Goal: Task Accomplishment & Management: Manage account settings

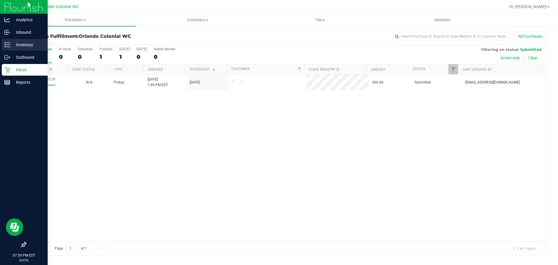
click at [12, 44] on p "Inventory" at bounding box center [27, 44] width 35 height 7
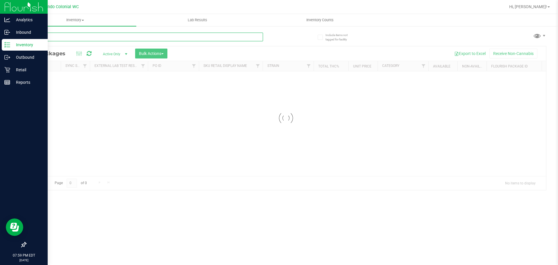
click at [97, 35] on input "text" at bounding box center [144, 37] width 237 height 9
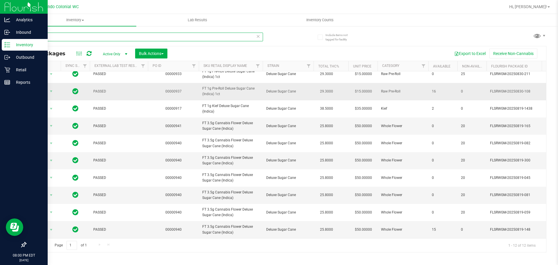
scroll to position [44, 0]
click at [236, 120] on span "FT 3.5g Cannabis Flower Deluxe Sugar Cane (Indica)" at bounding box center [230, 125] width 57 height 11
copy tr "FT 3.5g Cannabis Flower Deluxe Sugar Cane (Indica)"
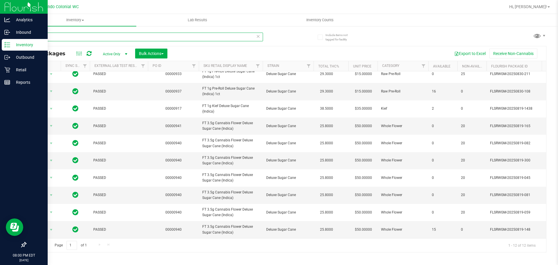
click at [222, 37] on input "dsc" at bounding box center [144, 37] width 237 height 9
paste input "FT 3.5g Cannabis Flower Deluxe Sugar Cane (Indica)"
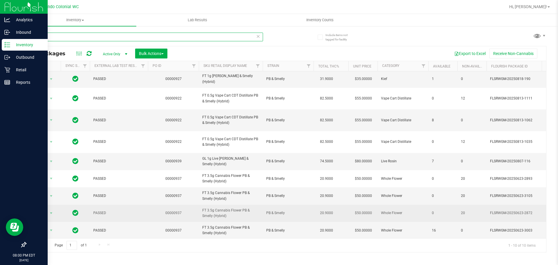
scroll to position [23, 0]
click at [231, 207] on span "FT 3.5g Cannabis Flower PB & Smelly (Hybrid)" at bounding box center [230, 212] width 57 height 11
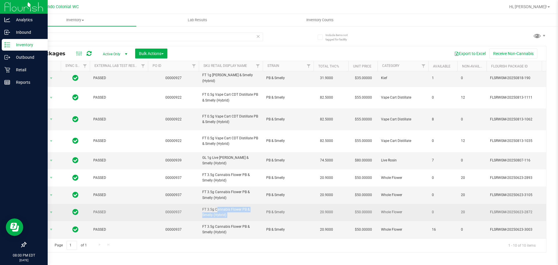
click at [231, 207] on span "FT 3.5g Cannabis Flower PB & Smelly (Hybrid)" at bounding box center [230, 212] width 57 height 11
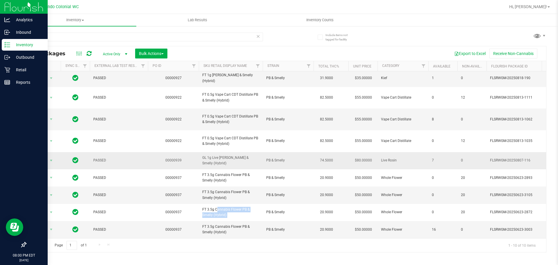
copy tr "FT 3.5g Cannabis Flower PB & Smelly (Hybrid)"
click at [176, 43] on div "pbs" at bounding box center [144, 39] width 237 height 13
click at [176, 40] on input "pbs" at bounding box center [144, 37] width 237 height 9
paste input "FT 3.5g Cannabis Flower PB & Smelly (Hybrid)"
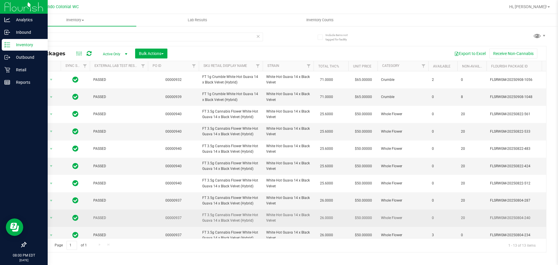
click at [225, 218] on span "FT 3.5g Cannabis Flower White Hot Guava 14 x Black Velvet (Hybrid)" at bounding box center [230, 217] width 57 height 11
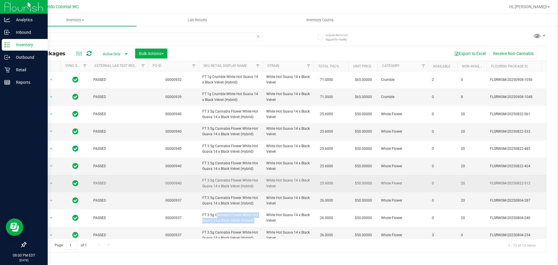
copy tr "FT 3.5g Cannabis Flower White Hot Guava 14 x Black Velvet (Hybrid)"
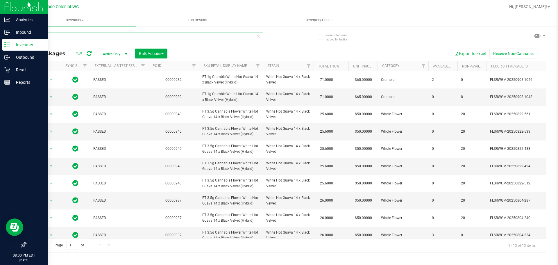
click at [215, 37] on input "wbv" at bounding box center [144, 37] width 237 height 9
paste input "FT 3.5g Cannabis Flower White Hot Guava 14 x Black Velvet (Hybrid)"
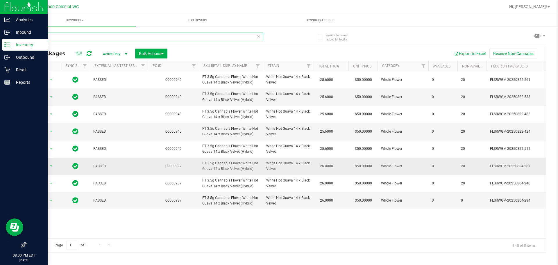
type input "mbl"
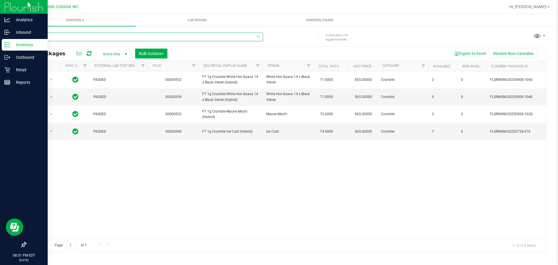
click at [190, 40] on input "mbl" at bounding box center [144, 37] width 237 height 9
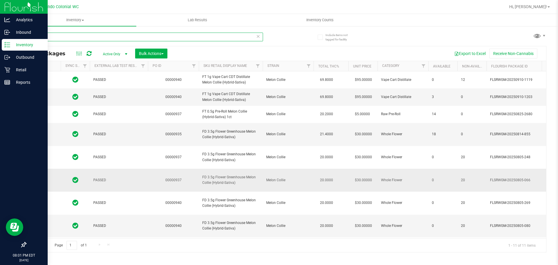
scroll to position [36, 0]
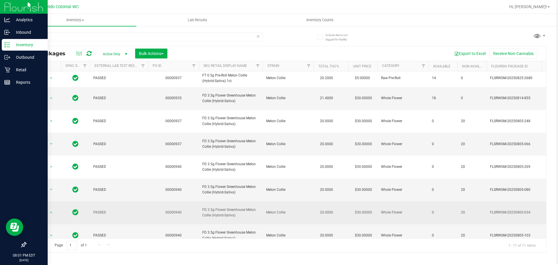
click at [220, 207] on span "FD 3.5g Flower Greenhouse Melon Collie (Hybrid-Sativa)" at bounding box center [230, 212] width 57 height 11
copy tr "FD 3.5g Flower Greenhouse Melon Collie (Hybrid-Sativa)"
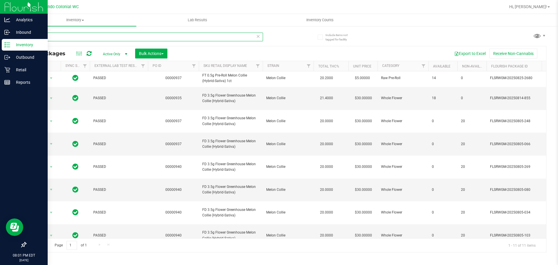
click at [184, 36] on input "mec" at bounding box center [144, 37] width 237 height 9
paste input "FD 3.5g Flower Greenhouse Melon Collie (Hybrid-Sativa)"
type input "FD 3.5g Flower Greenhouse Melon Collie (Hybrid-Sativa)"
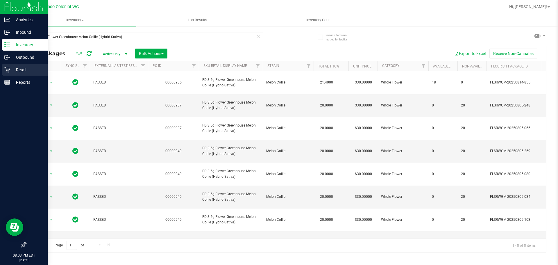
click at [6, 68] on icon at bounding box center [7, 70] width 6 height 6
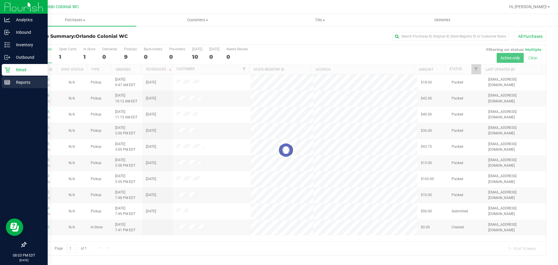
click at [26, 83] on p "Reports" at bounding box center [27, 82] width 35 height 7
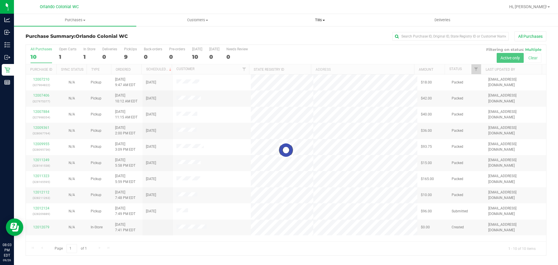
click at [306, 19] on span "Tills" at bounding box center [320, 19] width 122 height 5
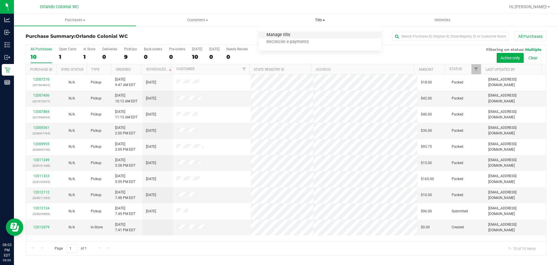
click at [277, 35] on span "Manage tills" at bounding box center [278, 35] width 39 height 5
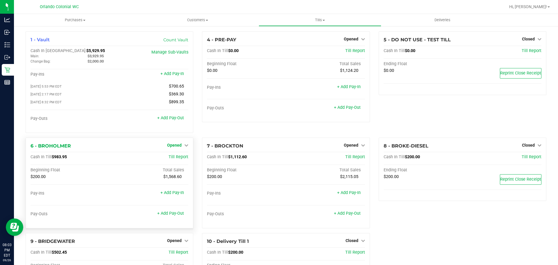
click at [175, 146] on span "Opened" at bounding box center [174, 145] width 15 height 5
click at [179, 155] on div "Close Till" at bounding box center [175, 156] width 43 height 7
click at [178, 158] on link "Close Till" at bounding box center [175, 157] width 16 height 5
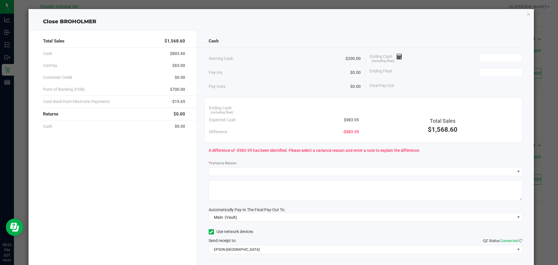
click at [352, 120] on span "$983.95" at bounding box center [351, 120] width 15 height 6
copy span "983.95"
click at [504, 56] on input at bounding box center [500, 58] width 43 height 8
paste input "983.95"
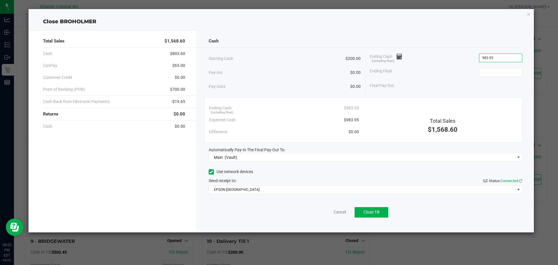
type input "$983.95"
type input "$200.00"
click at [503, 34] on div "Cash Starting Cash $200.00 Pay-Ins $0.00 Pay-Outs $0.00 Ending Cash (including …" at bounding box center [365, 131] width 337 height 202
click at [370, 213] on span "Close Till" at bounding box center [371, 211] width 16 height 5
click at [319, 213] on div "Dismiss Reprint Closing Receipt" at bounding box center [366, 211] width 314 height 22
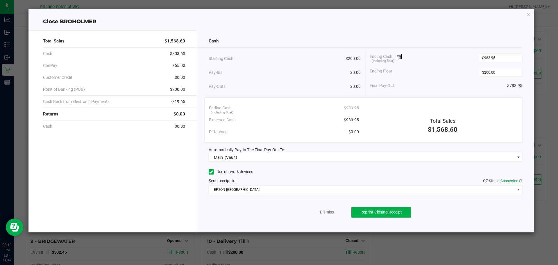
click at [323, 212] on link "Dismiss" at bounding box center [327, 212] width 14 height 6
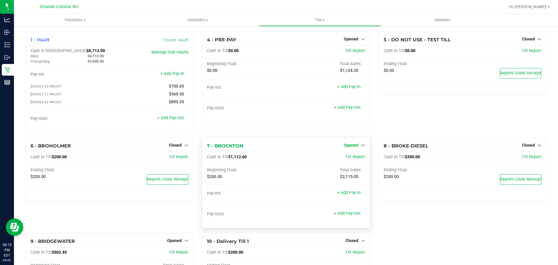
click at [344, 147] on span "Opened" at bounding box center [351, 145] width 15 height 5
click at [349, 159] on link "Close Till" at bounding box center [352, 157] width 16 height 5
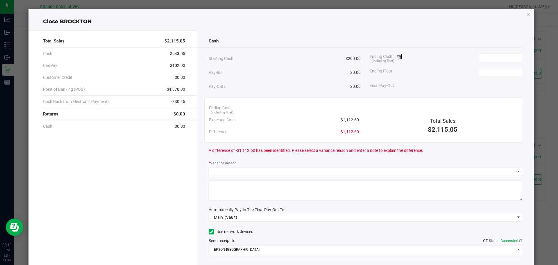
click at [350, 120] on span "$1,112.60" at bounding box center [349, 120] width 18 height 6
copy span "1,112.60"
click at [503, 55] on input at bounding box center [500, 58] width 43 height 8
paste input "1112.6"
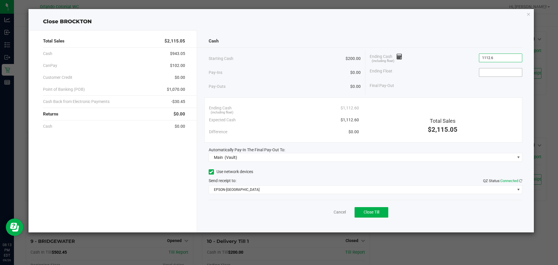
type input "$1,112.60"
click at [496, 71] on input at bounding box center [500, 72] width 43 height 8
type input "$200.00"
click at [443, 41] on div "Cash" at bounding box center [366, 41] width 314 height 12
click at [338, 210] on link "Cancel" at bounding box center [339, 212] width 12 height 6
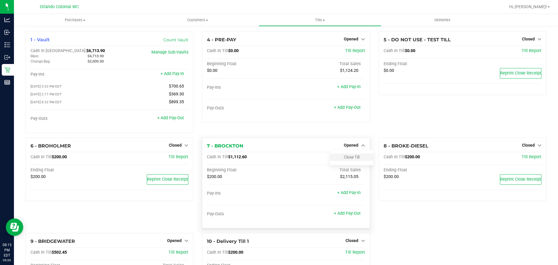
click at [352, 162] on div "Close Till" at bounding box center [352, 157] width 44 height 16
click at [352, 159] on link "Close Till" at bounding box center [352, 157] width 16 height 5
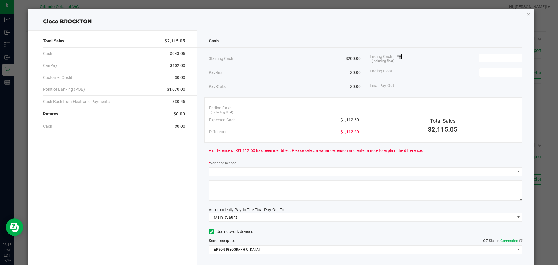
click at [346, 118] on span "$1,112.60" at bounding box center [349, 120] width 18 height 6
copy span "1,112.60"
click at [479, 59] on input at bounding box center [500, 58] width 43 height 8
paste input "1112.6"
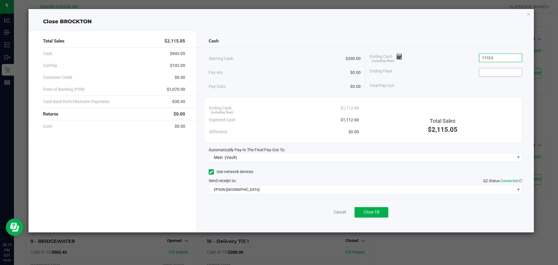
type input "$1,112.60"
click at [484, 73] on input at bounding box center [500, 72] width 43 height 8
click at [381, 215] on button "Close Till" at bounding box center [371, 212] width 34 height 10
type input "$200.00"
click at [326, 211] on link "Dismiss" at bounding box center [327, 212] width 14 height 6
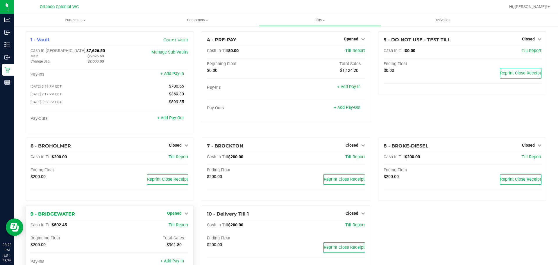
click at [184, 213] on icon at bounding box center [186, 213] width 4 height 4
click at [178, 226] on link "Close Till" at bounding box center [175, 225] width 16 height 5
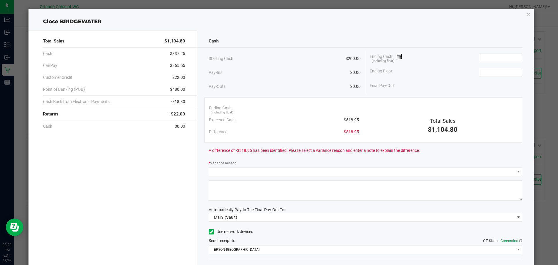
click at [350, 120] on span "$518.95" at bounding box center [351, 120] width 15 height 6
copy span "518.95"
click at [497, 57] on input at bounding box center [500, 58] width 43 height 8
paste input "518.95"
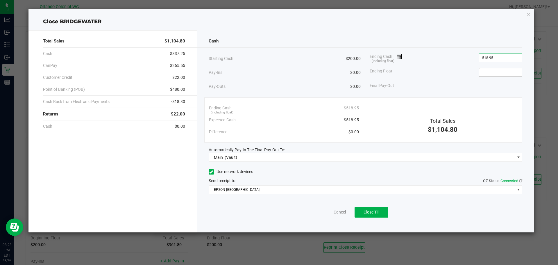
type input "$518.95"
click at [497, 71] on input at bounding box center [500, 72] width 43 height 8
type input "$200.00"
click at [455, 34] on div "Cash Starting Cash $200.00 Pay-Ins $0.00 Pay-Outs $0.00 Ending Cash (including …" at bounding box center [365, 131] width 337 height 202
click at [381, 212] on button "Close Till" at bounding box center [371, 212] width 34 height 10
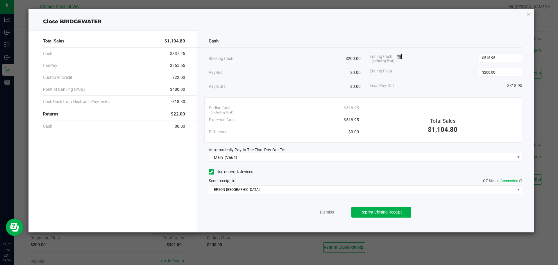
click at [327, 212] on link "Dismiss" at bounding box center [327, 212] width 14 height 6
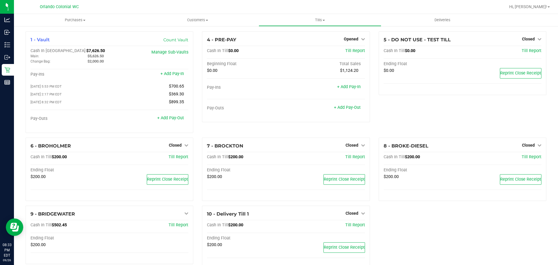
click at [351, 40] on span "Opened" at bounding box center [351, 39] width 15 height 5
click at [354, 49] on link "Close Till" at bounding box center [352, 51] width 16 height 5
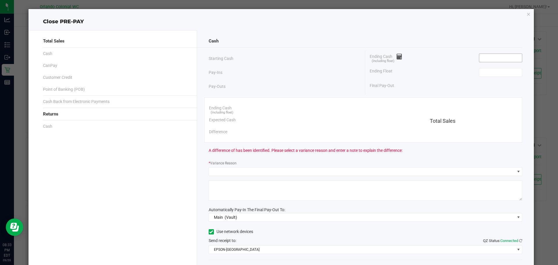
click at [498, 56] on input at bounding box center [500, 58] width 43 height 8
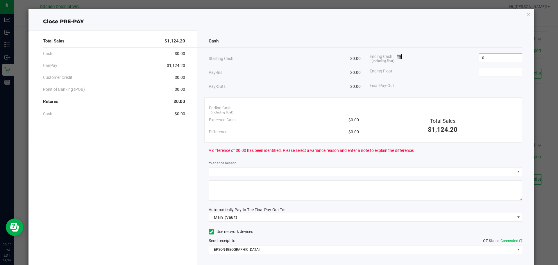
type input "$0.00"
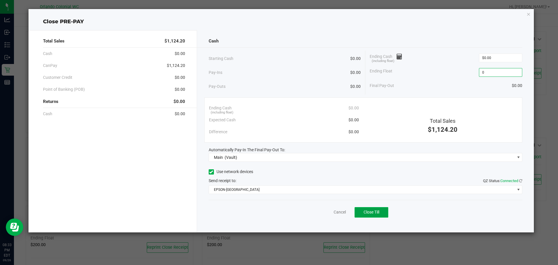
click at [382, 212] on button "Close Till" at bounding box center [371, 212] width 34 height 10
type input "$0.00"
click at [330, 213] on link "Dismiss" at bounding box center [327, 212] width 14 height 6
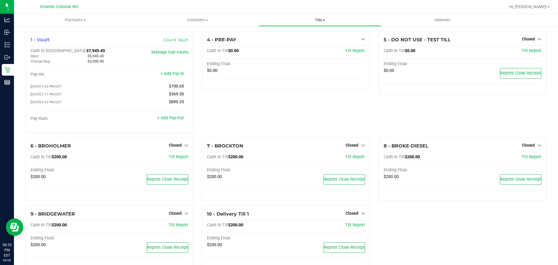
click at [315, 19] on span "Tills" at bounding box center [320, 19] width 122 height 5
click at [279, 42] on span "Reconcile e-payments" at bounding box center [288, 42] width 58 height 5
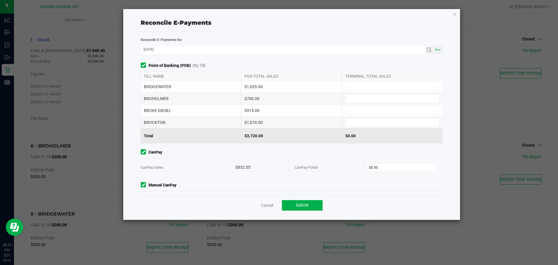
scroll to position [19, 0]
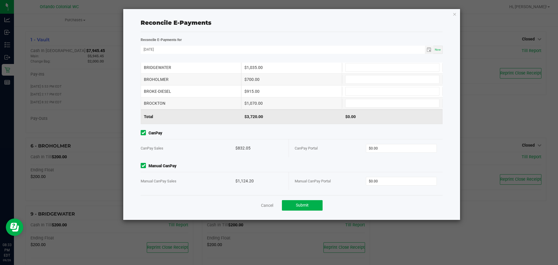
click at [243, 149] on div "$832.05" at bounding box center [258, 148] width 47 height 18
copy div "832.05"
click at [387, 151] on input "0" at bounding box center [401, 148] width 71 height 8
paste input "832.05"
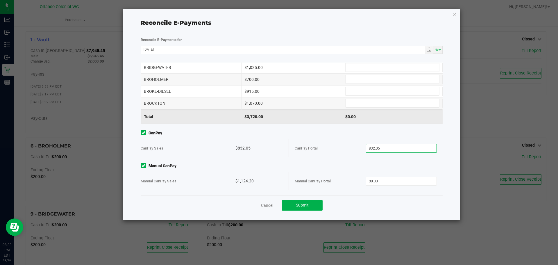
type input "$832.05"
click at [247, 179] on div "$1,124.20" at bounding box center [258, 181] width 47 height 18
click at [247, 180] on div "$1,124.20" at bounding box center [258, 181] width 47 height 18
click at [248, 180] on div "$1,124.20" at bounding box center [258, 181] width 47 height 18
copy div "1,124.20"
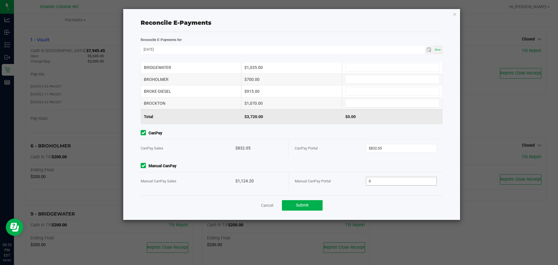
click at [398, 177] on input "0" at bounding box center [401, 181] width 71 height 8
paste input "1124.2"
type input "$1,124.20"
click at [303, 207] on span "Submit" at bounding box center [302, 204] width 13 height 5
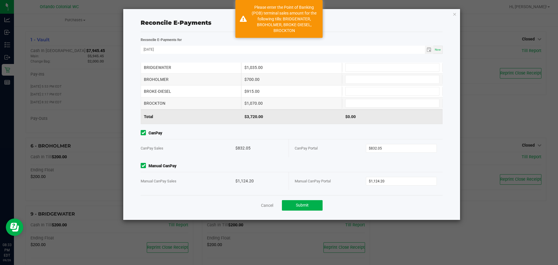
click at [308, 133] on span "CanPay" at bounding box center [292, 133] width 302 height 6
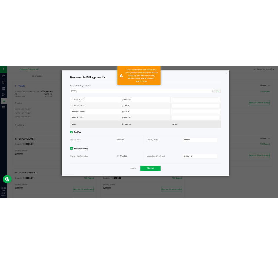
scroll to position [0, 0]
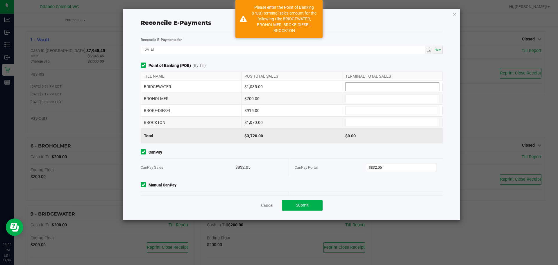
click at [367, 83] on input at bounding box center [392, 86] width 94 height 8
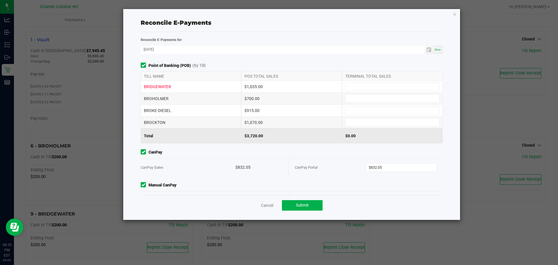
click at [249, 86] on div "$1,035.00" at bounding box center [291, 87] width 101 height 12
click at [387, 86] on input at bounding box center [392, 86] width 94 height 8
paste input "1035"
type input "$1,035.00"
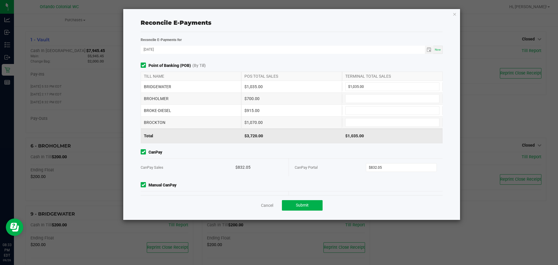
click at [253, 98] on div "$700.00" at bounding box center [291, 99] width 101 height 12
click at [353, 100] on input at bounding box center [392, 98] width 94 height 8
paste input "700"
type input "$700.00"
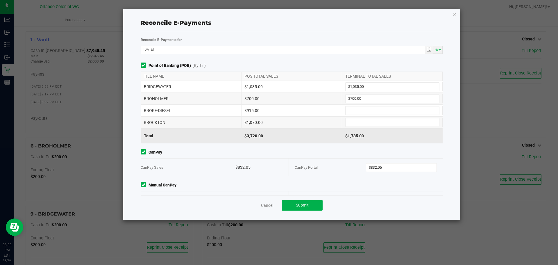
click at [252, 110] on div "$915.00" at bounding box center [291, 111] width 101 height 12
click at [252, 111] on div "$915.00" at bounding box center [291, 111] width 101 height 12
click at [374, 110] on input at bounding box center [392, 110] width 94 height 8
paste input "915"
type input "$915.00"
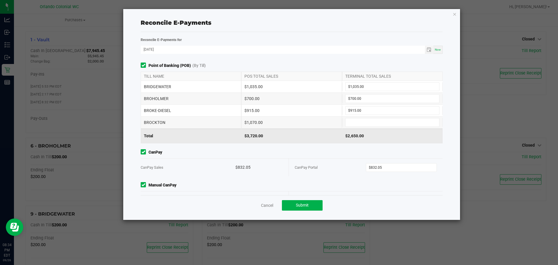
click at [259, 121] on div "$1,070.00" at bounding box center [291, 122] width 101 height 12
click at [368, 123] on input at bounding box center [392, 122] width 94 height 8
paste input "1070"
type input "$1,070.00"
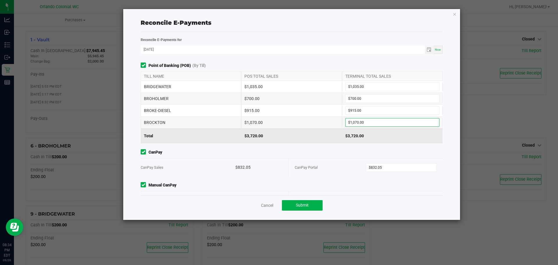
click at [306, 211] on div "Cancel Submit" at bounding box center [292, 205] width 302 height 20
click at [306, 204] on span "Submit" at bounding box center [302, 204] width 13 height 5
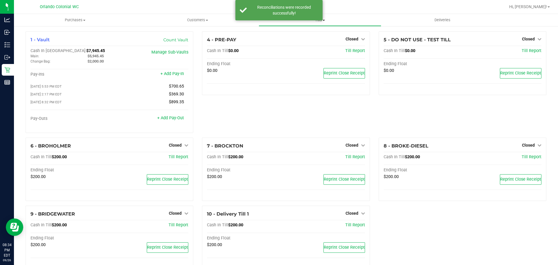
click at [329, 19] on span "Tills" at bounding box center [320, 19] width 122 height 5
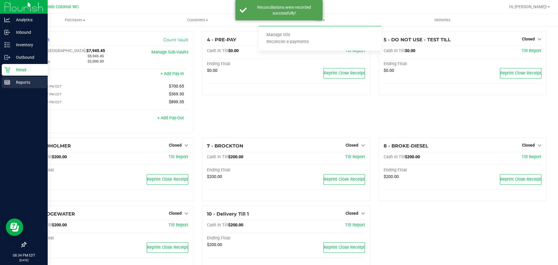
click at [12, 82] on p "Reports" at bounding box center [27, 82] width 35 height 7
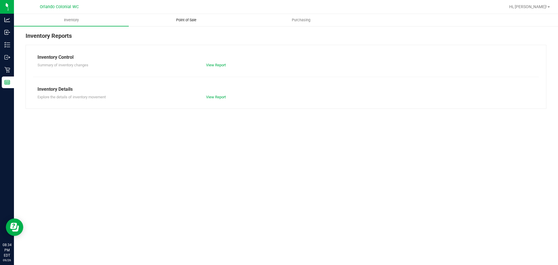
click at [185, 19] on span "Point of Sale" at bounding box center [186, 19] width 36 height 5
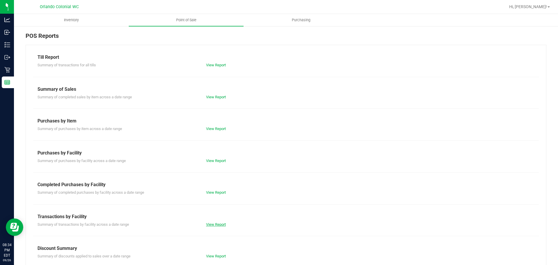
click at [214, 225] on link "View Report" at bounding box center [216, 224] width 20 height 4
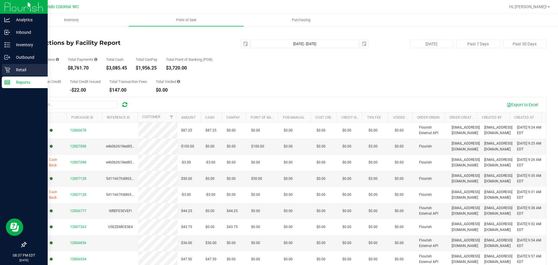
click at [31, 69] on p "Retail" at bounding box center [27, 69] width 35 height 7
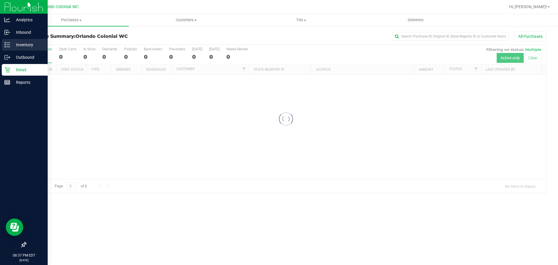
click at [28, 43] on p "Inventory" at bounding box center [27, 44] width 35 height 7
click at [7, 80] on icon at bounding box center [7, 82] width 6 height 6
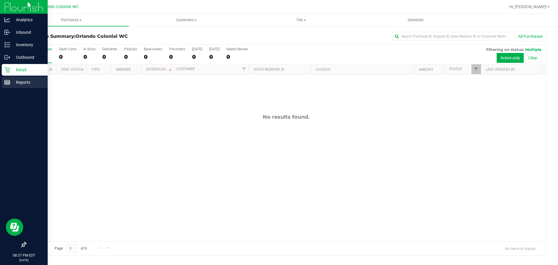
click at [15, 83] on p "Reports" at bounding box center [27, 82] width 35 height 7
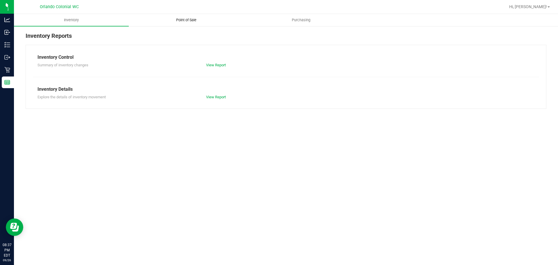
click at [166, 25] on uib-tab-heading "Point of Sale" at bounding box center [186, 20] width 114 height 12
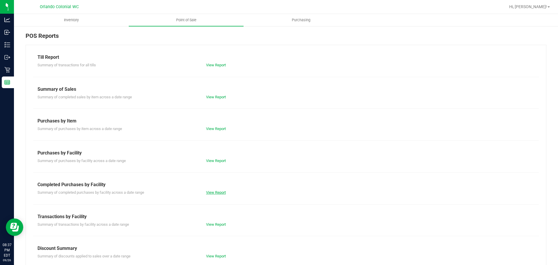
click at [215, 192] on link "View Report" at bounding box center [216, 192] width 20 height 4
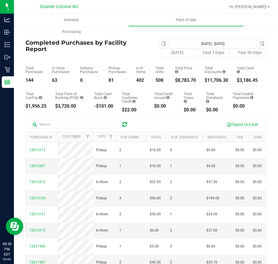
click at [175, 81] on div "$8,783.70" at bounding box center [185, 80] width 21 height 5
click at [180, 81] on div "$8,783.70" at bounding box center [185, 80] width 21 height 5
click at [219, 80] on div "$11,706.30" at bounding box center [217, 80] width 24 height 5
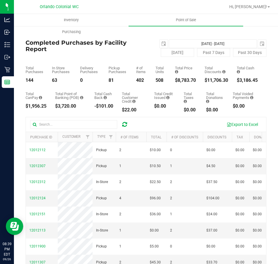
click at [219, 79] on div "$11,706.30" at bounding box center [217, 80] width 24 height 5
click at [162, 42] on span "select" at bounding box center [164, 44] width 5 height 5
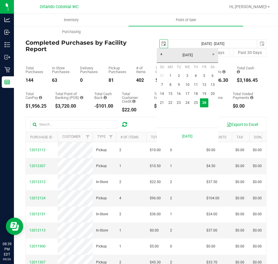
scroll to position [0, 15]
click at [162, 102] on link "21" at bounding box center [162, 102] width 8 height 9
type input "2025-09-21"
type input "Sep 21, 2025 - Sep 26, 2025"
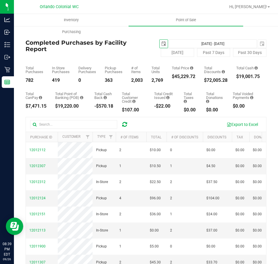
click at [179, 77] on div "$45,229.72" at bounding box center [184, 76] width 24 height 5
click at [162, 42] on span "select" at bounding box center [164, 44] width 5 height 5
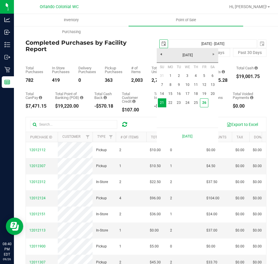
scroll to position [0, 15]
click at [170, 72] on link "1" at bounding box center [170, 75] width 8 height 9
type input "2025-09-01"
type input "Sep 1, 2025 - Sep 26, 2025"
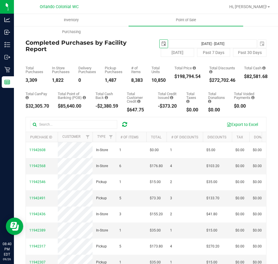
click at [188, 77] on div "$198,794.54" at bounding box center [188, 76] width 26 height 5
click at [113, 52] on h4 "Completed Purchases by Facility Report" at bounding box center [86, 46] width 121 height 13
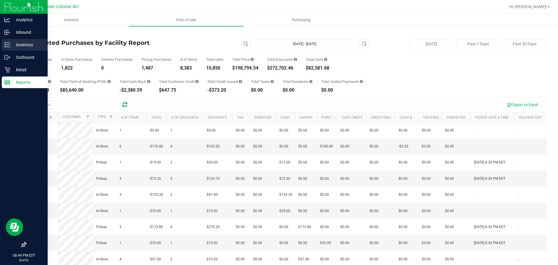
click at [3, 47] on div "Inventory" at bounding box center [25, 45] width 46 height 12
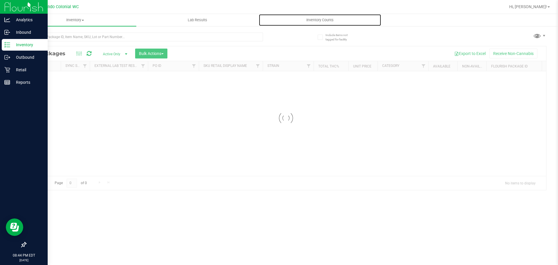
click at [302, 21] on span "Inventory Counts" at bounding box center [319, 19] width 43 height 5
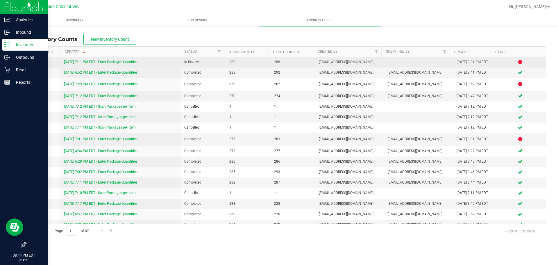
click at [125, 62] on link "9/26/25 7:11 PM EDT - Enter Package Quantities" at bounding box center [100, 62] width 73 height 4
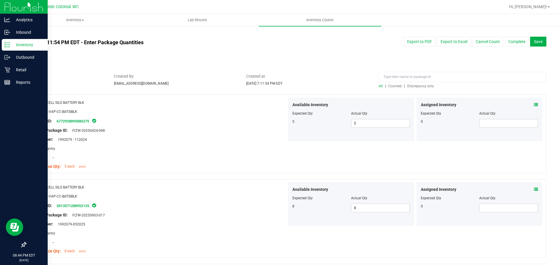
click at [413, 85] on span "Discrepancy only" at bounding box center [420, 86] width 27 height 4
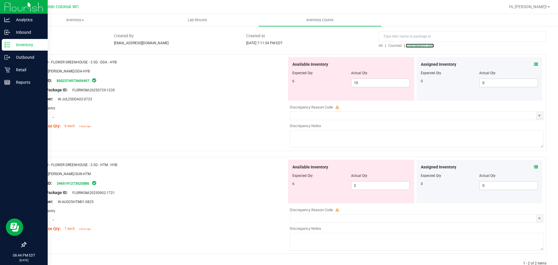
scroll to position [55, 0]
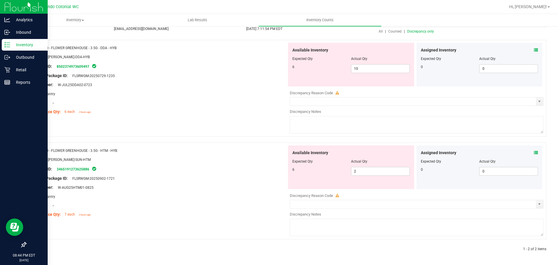
click at [245, 132] on div "Name: FD - FLOWER GREENHOUSE - 3.5G - DDA - HYB SKU: FLO-BUD-FD-DDA-HYB Package…" at bounding box center [286, 88] width 521 height 97
click at [534, 51] on icon at bounding box center [536, 50] width 4 height 4
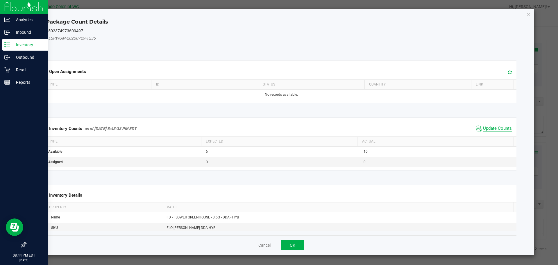
click at [483, 128] on span "Update Counts" at bounding box center [497, 128] width 29 height 6
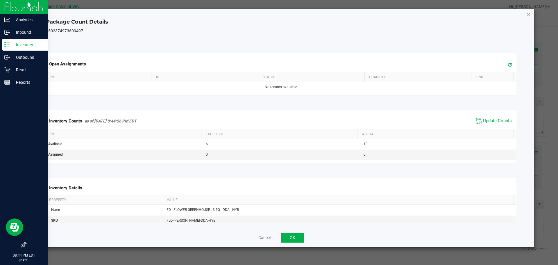
click at [527, 15] on icon "Close" at bounding box center [528, 13] width 4 height 7
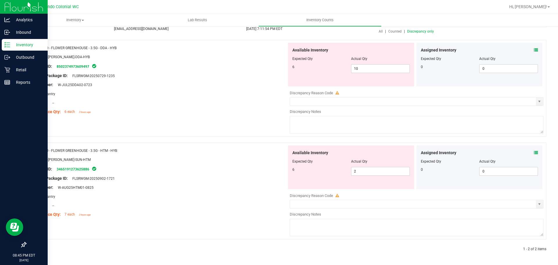
click at [99, 48] on span "FD - FLOWER GREENHOUSE - 3.5G - DDA - HYB" at bounding box center [80, 48] width 72 height 4
click at [99, 47] on span "FD - FLOWER GREENHOUSE - 3.5G - DDA - HYB" at bounding box center [80, 48] width 72 height 4
click at [103, 48] on span "FD - FLOWER GREENHOUSE - 3.5G - DDA - HYB" at bounding box center [80, 48] width 72 height 4
drag, startPoint x: 122, startPoint y: 47, endPoint x: 45, endPoint y: 49, distance: 76.7
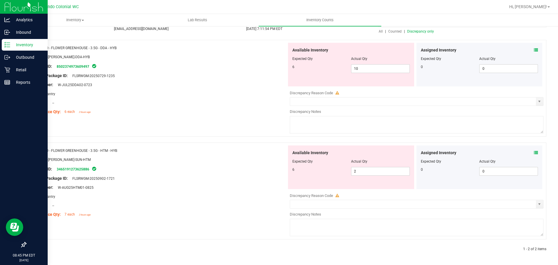
click at [45, 49] on div "Name: FD - FLOWER GREENHOUSE - 3.5G - DDA - HYB" at bounding box center [158, 48] width 256 height 6
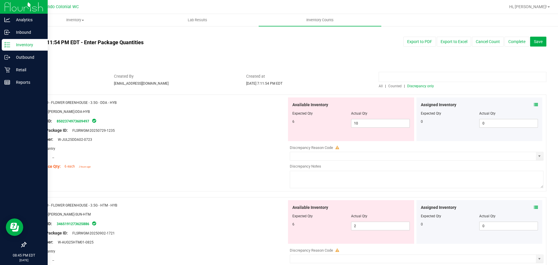
click at [403, 75] on input at bounding box center [462, 77] width 168 height 10
paste input "FD - FLOWER GREENHOUSE - 3.5G - DDA - HYB"
type input "FD - FLOWER GREENHOUSE - 3.5G - DDA - HYB"
click at [378, 86] on span "All" at bounding box center [380, 86] width 4 height 4
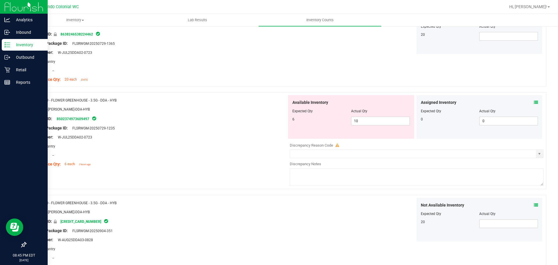
scroll to position [87, 0]
click at [534, 103] on icon at bounding box center [536, 102] width 4 height 4
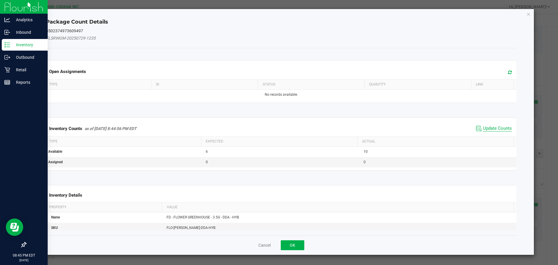
click at [498, 128] on span "Update Counts" at bounding box center [497, 128] width 29 height 6
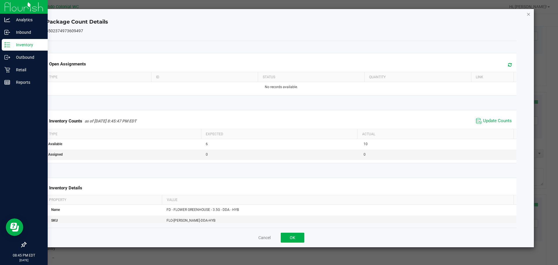
click at [528, 13] on icon "Close" at bounding box center [528, 13] width 4 height 7
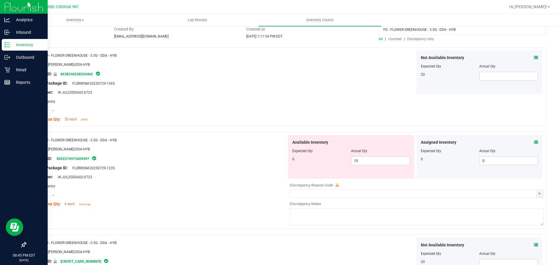
scroll to position [0, 0]
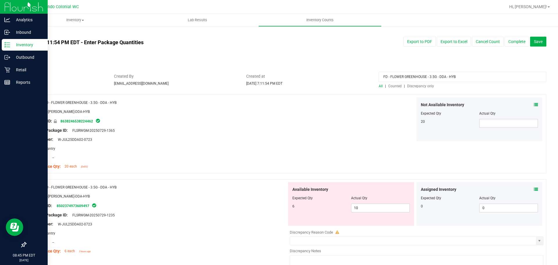
click at [349, 69] on div at bounding box center [286, 70] width 521 height 6
click at [418, 79] on input "FD - FLOWER GREENHOUSE - 3.5G - DDA - HYB" at bounding box center [462, 77] width 168 height 10
click at [417, 83] on div "All | Counted | Discrepancy only" at bounding box center [462, 85] width 168 height 5
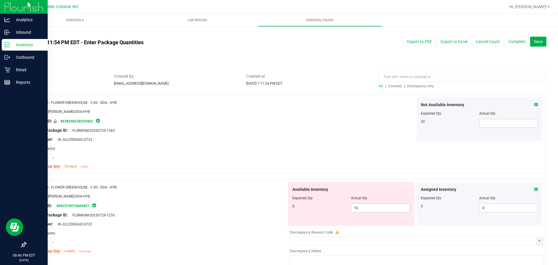
click at [417, 85] on span "Discrepancy only" at bounding box center [420, 86] width 27 height 4
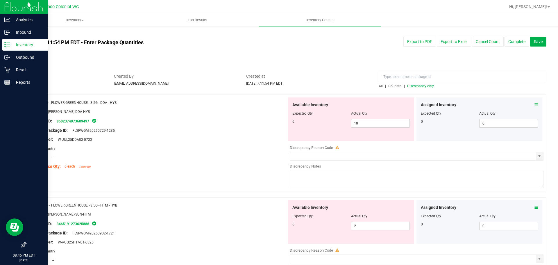
click at [236, 169] on div "Compliance Qty: 6 each 2 hours ago" at bounding box center [158, 166] width 256 height 6
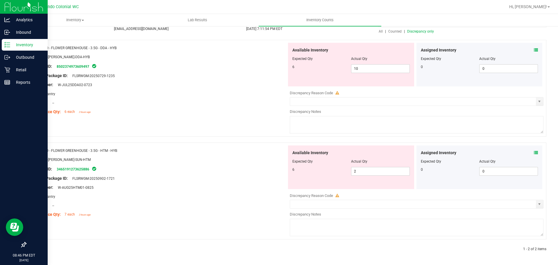
click at [534, 151] on icon at bounding box center [536, 152] width 4 height 4
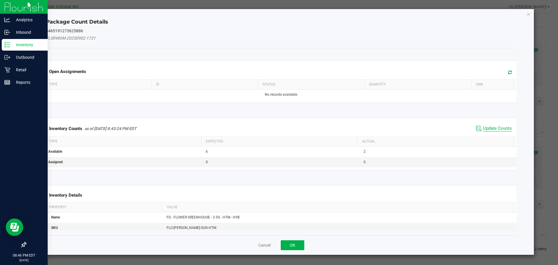
click at [483, 126] on span "Update Counts" at bounding box center [497, 128] width 29 height 6
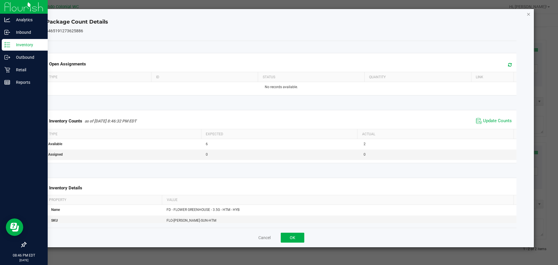
click at [530, 14] on icon "Close" at bounding box center [528, 13] width 4 height 7
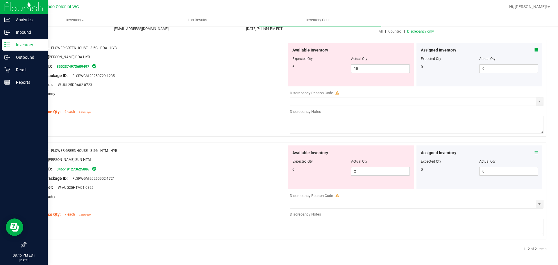
click at [95, 150] on span "FD - FLOWER GREENHOUSE - 3.5G - HTM - HYB" at bounding box center [80, 150] width 73 height 4
click at [109, 150] on span "FD - FLOWER GREENHOUSE - 3.5G - HTM - HYB" at bounding box center [80, 150] width 73 height 4
drag, startPoint x: 121, startPoint y: 149, endPoint x: 44, endPoint y: 148, distance: 77.0
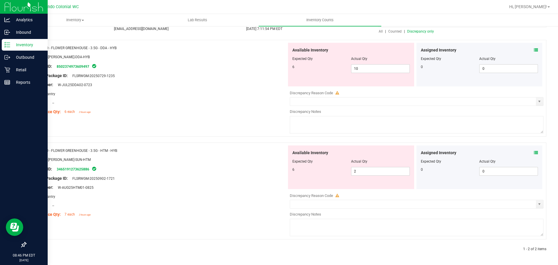
click at [44, 148] on div "Name: FD - FLOWER GREENHOUSE - 3.5G - HTM - HYB" at bounding box center [158, 150] width 256 height 6
click at [14, 70] on p "Retail" at bounding box center [27, 69] width 35 height 7
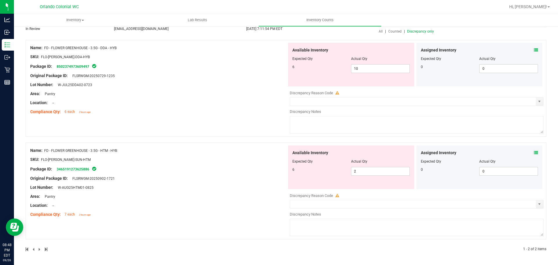
click at [137, 127] on div "Name: FD - FLOWER GREENHOUSE - 3.5G - DDA - HYB SKU: FLO-BUD-FD-DDA-HYB Package…" at bounding box center [286, 88] width 521 height 97
click at [148, 108] on div at bounding box center [158, 107] width 256 height 3
drag, startPoint x: 319, startPoint y: 102, endPoint x: 335, endPoint y: 103, distance: 15.4
click at [320, 103] on input "text" at bounding box center [413, 101] width 246 height 8
click at [537, 102] on span "select" at bounding box center [539, 101] width 5 height 5
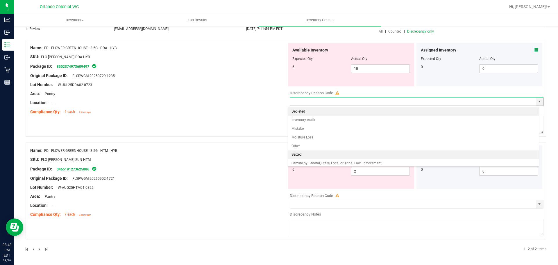
scroll to position [11, 0]
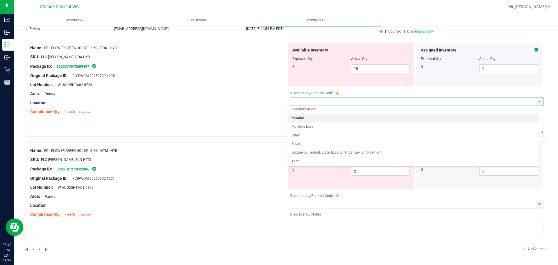
click at [313, 117] on li "Mistake" at bounding box center [413, 118] width 251 height 9
type input "Mistake"
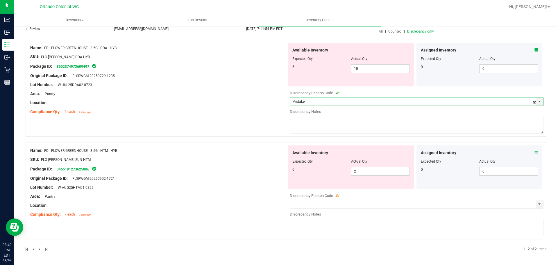
click at [313, 117] on textarea at bounding box center [417, 124] width 254 height 17
type textarea "F"
click at [227, 117] on div "Name: FD - FLOWER GREENHOUSE - 3.5G - DDA - HYB SKU: FLO-BUD-FD-DDA-HYB Package…" at bounding box center [286, 88] width 521 height 97
click at [229, 57] on div "SKU: FLO-BUD-FD-DDA-HYB" at bounding box center [158, 57] width 256 height 6
click at [337, 120] on textarea "Needs investigating" at bounding box center [417, 124] width 254 height 17
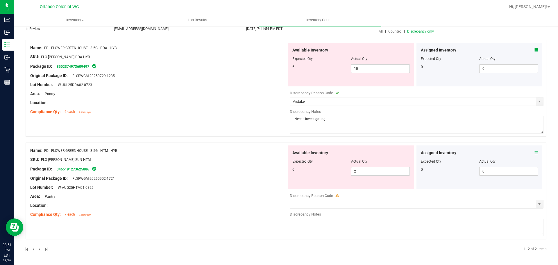
click at [337, 120] on textarea "Needs investigating" at bounding box center [417, 124] width 254 height 17
drag, startPoint x: 243, startPoint y: 137, endPoint x: 249, endPoint y: 137, distance: 5.8
click at [243, 137] on div at bounding box center [286, 140] width 521 height 6
click at [336, 123] on textarea "Needs investigating." at bounding box center [417, 124] width 254 height 17
paste textarea "May have been an issue with order from patient CID: 1424628"
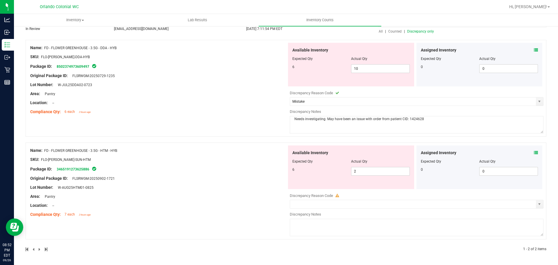
drag, startPoint x: 424, startPoint y: 118, endPoint x: 284, endPoint y: 119, distance: 140.0
click at [287, 119] on div "Available Inventory Expected Qty Actual Qty 6 10 10" at bounding box center [415, 89] width 256 height 92
type textarea "Needs investigating. May have been an issue with order from patient CID: 1424628"
click at [335, 222] on textarea at bounding box center [417, 226] width 254 height 17
paste textarea "Needs investigating. May have been an issue with order from patient CID: 1424628"
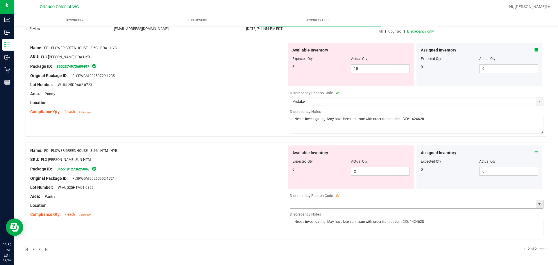
type textarea "Needs investigating. May have been an issue with order from patient CID: 1424628"
click at [376, 202] on input "text" at bounding box center [413, 204] width 246 height 8
click at [537, 205] on span "select" at bounding box center [539, 204] width 5 height 5
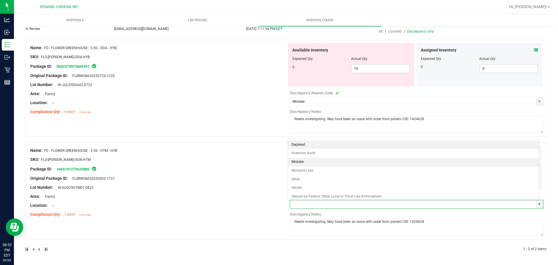
drag, startPoint x: 335, startPoint y: 179, endPoint x: 329, endPoint y: 164, distance: 16.2
click at [329, 164] on ul "Depleted Inventory Audit Mistake Moisture Loss Other Seized Seizure by Federal,…" at bounding box center [413, 174] width 251 height 69
click at [329, 164] on li "Mistake" at bounding box center [413, 161] width 251 height 9
type input "Mistake"
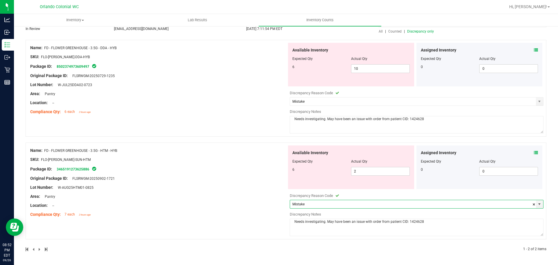
click at [247, 143] on div "Name: FD - FLOWER GREENHOUSE - 3.5G - HTM - HYB SKU: FLO-BUD-FD-SUN-HTM Package…" at bounding box center [286, 190] width 521 height 97
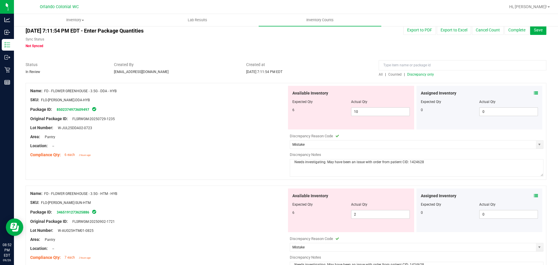
scroll to position [0, 0]
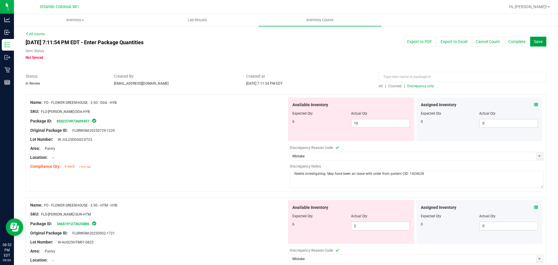
click at [534, 44] on span "Save" at bounding box center [538, 41] width 9 height 5
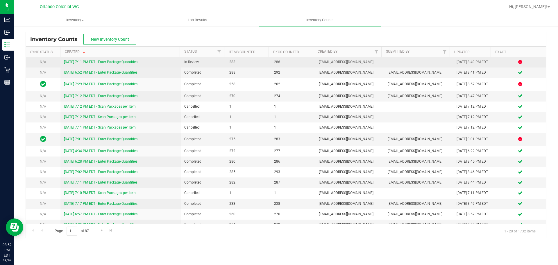
click at [112, 61] on link "9/26/25 7:11 PM EDT - Enter Package Quantities" at bounding box center [100, 62] width 73 height 4
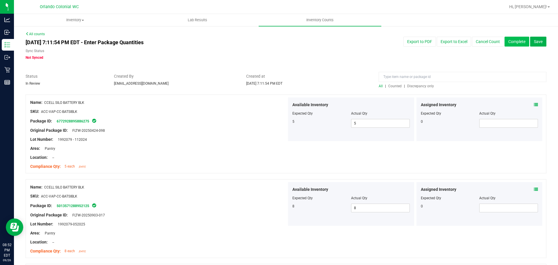
click at [505, 40] on button "Complete" at bounding box center [516, 42] width 25 height 10
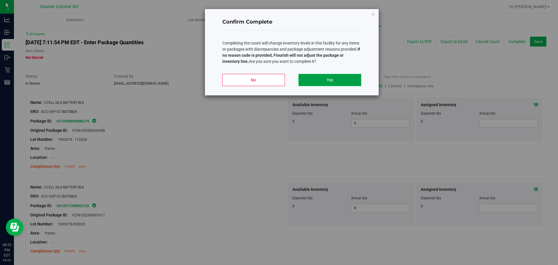
click at [314, 77] on button "Yes" at bounding box center [329, 80] width 62 height 12
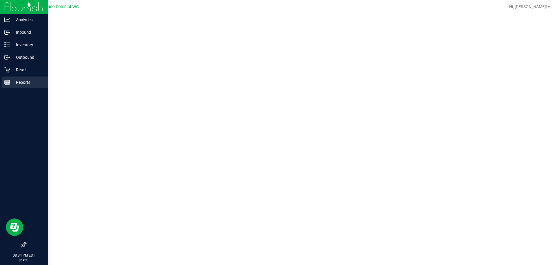
click at [9, 83] on line at bounding box center [7, 83] width 5 height 0
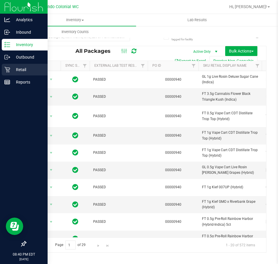
click at [19, 70] on p "Retail" at bounding box center [27, 69] width 35 height 7
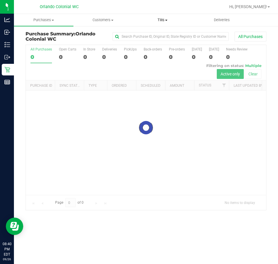
click at [159, 21] on span "Tills" at bounding box center [162, 19] width 59 height 5
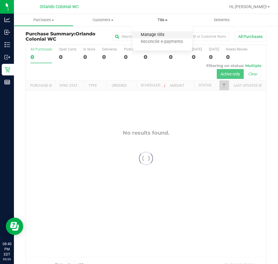
click at [157, 36] on span "Manage tills" at bounding box center [152, 35] width 39 height 5
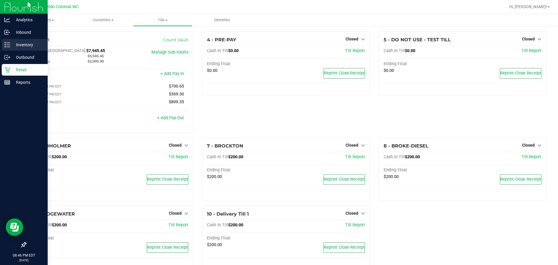
click at [16, 44] on p "Inventory" at bounding box center [27, 44] width 35 height 7
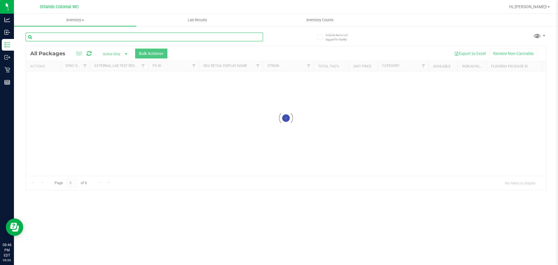
click at [100, 38] on input "text" at bounding box center [144, 37] width 237 height 9
paste input "FD - FLOWER GREENHOUSE - 3.5G - HTM - HYB"
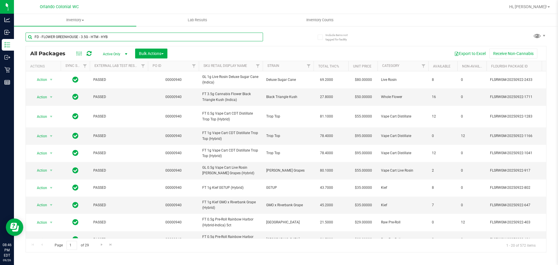
type input "FD - FLOWER GREENHOUSE - 3.5G - HTM - HYB"
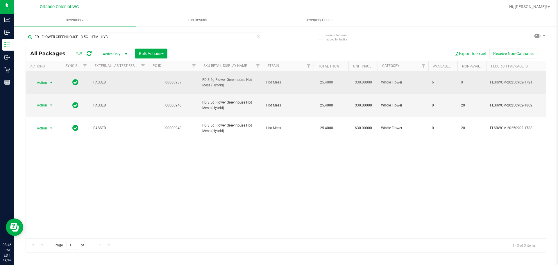
click at [50, 80] on span "select" at bounding box center [51, 82] width 5 height 5
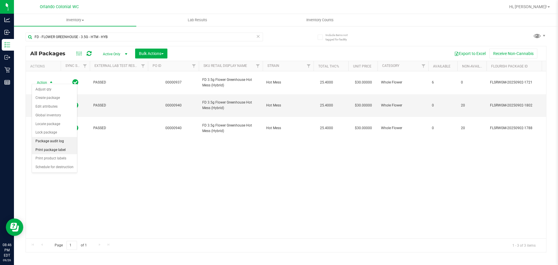
click at [63, 141] on li "Package audit log" at bounding box center [54, 141] width 45 height 9
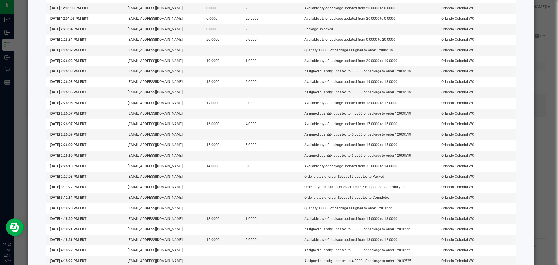
scroll to position [43, 0]
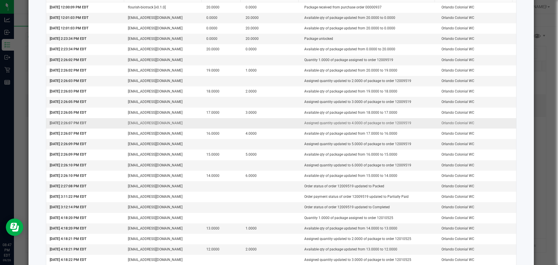
click at [397, 123] on td "Assigned quantity updated to 4.0000 of package to order 12009519" at bounding box center [369, 123] width 137 height 10
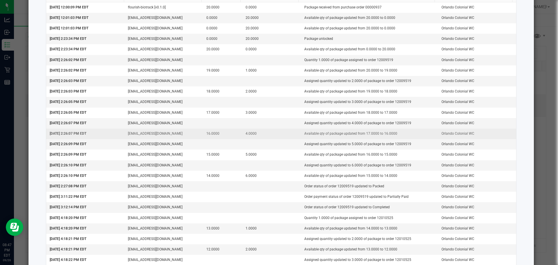
copy td "12009519"
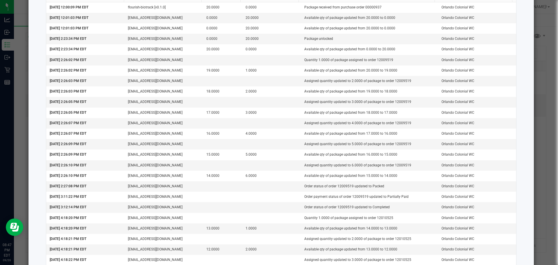
click at [531, 118] on ngb-modal-window "Package Audit Log: FD - FLOWER GREENHOUSE - 3.5G - HTM - HYB (3465191273625886)…" at bounding box center [281, 132] width 562 height 265
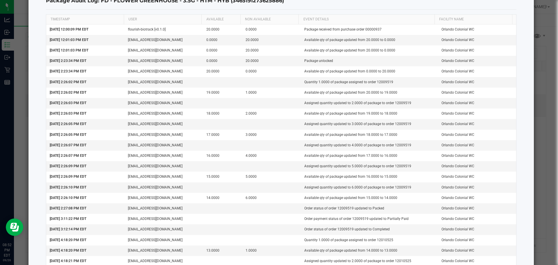
scroll to position [0, 0]
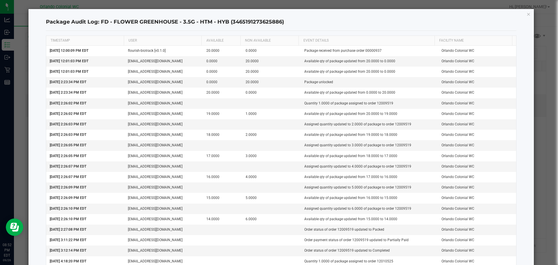
click at [522, 15] on div "Package Audit Log: FD - FLOWER GREENHOUSE - 3.5G - HTM - HYB (3465191273625886)…" at bounding box center [280, 255] width 505 height 493
click at [545, 7] on ngb-modal-window "Package Audit Log: FD - FLOWER GREENHOUSE - 3.5G - HTM - HYB (3465191273625886)…" at bounding box center [281, 132] width 562 height 265
click at [519, 14] on div "Package Audit Log: FD - FLOWER GREENHOUSE - 3.5G - HTM - HYB (3465191273625886)…" at bounding box center [280, 255] width 505 height 493
click at [526, 13] on icon "button" at bounding box center [528, 13] width 4 height 7
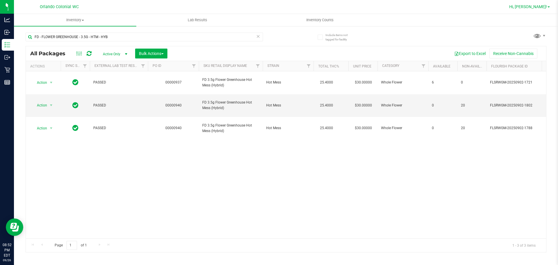
click at [545, 7] on span "Hi, [PERSON_NAME]!" at bounding box center [528, 6] width 38 height 5
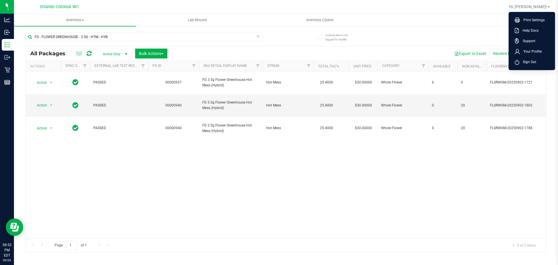
drag, startPoint x: 530, startPoint y: 61, endPoint x: 524, endPoint y: 58, distance: 6.1
click at [530, 61] on span "Sign Out" at bounding box center [527, 62] width 17 height 6
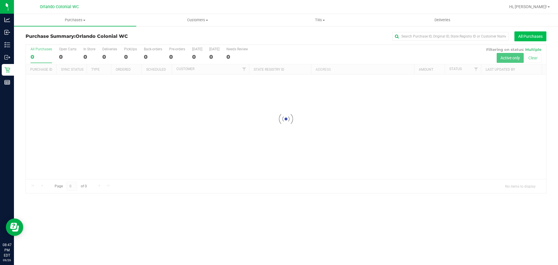
click at [523, 35] on button "All Purchases" at bounding box center [530, 36] width 32 height 10
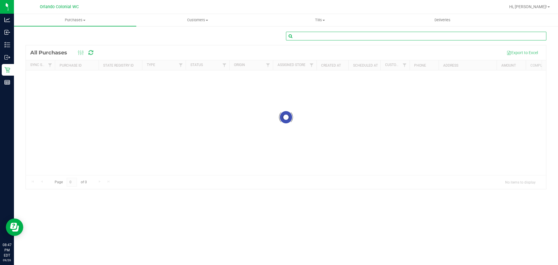
click at [482, 37] on input "text" at bounding box center [416, 36] width 260 height 9
paste input "12009519"
type input "12009519"
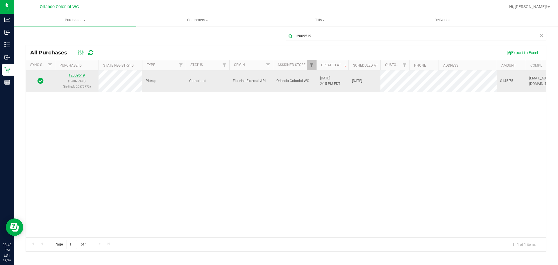
click at [73, 76] on link "12009519" at bounding box center [77, 75] width 16 height 4
